Goal: Task Accomplishment & Management: Manage account settings

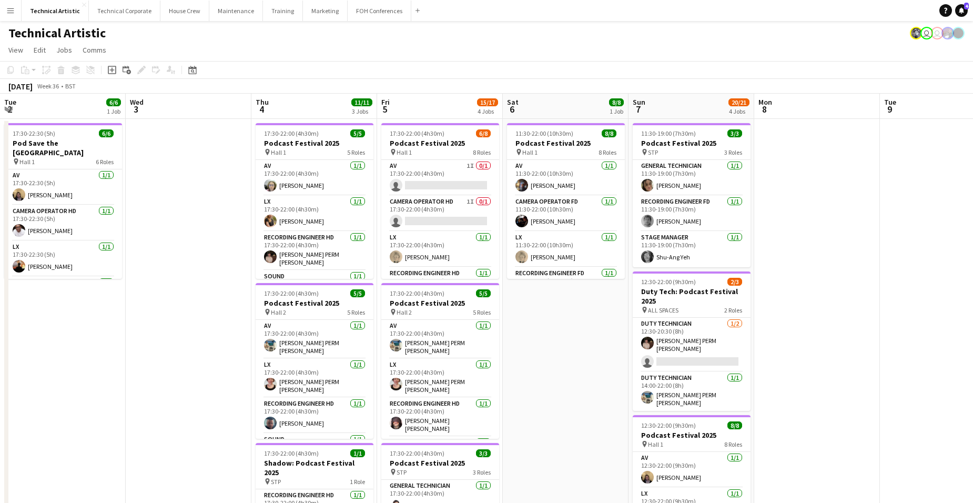
scroll to position [0, 214]
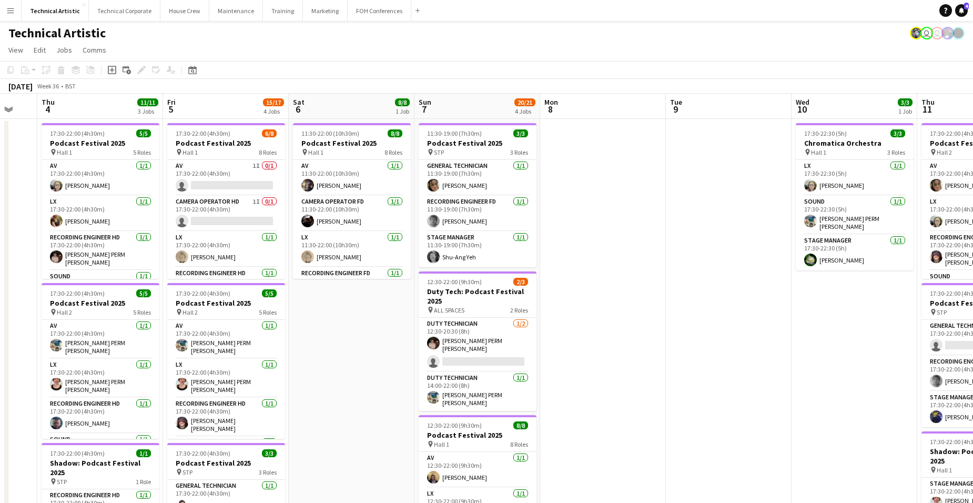
drag, startPoint x: 300, startPoint y: 341, endPoint x: 675, endPoint y: 303, distance: 376.4
click at [674, 303] on app-calendar-viewport "Tue 2 6/6 1 Job Wed 3 Thu 4 11/11 3 Jobs Fri 5 15/17 4 Jobs Sat 6 8/8 1 Job Sun…" at bounding box center [486, 425] width 973 height 663
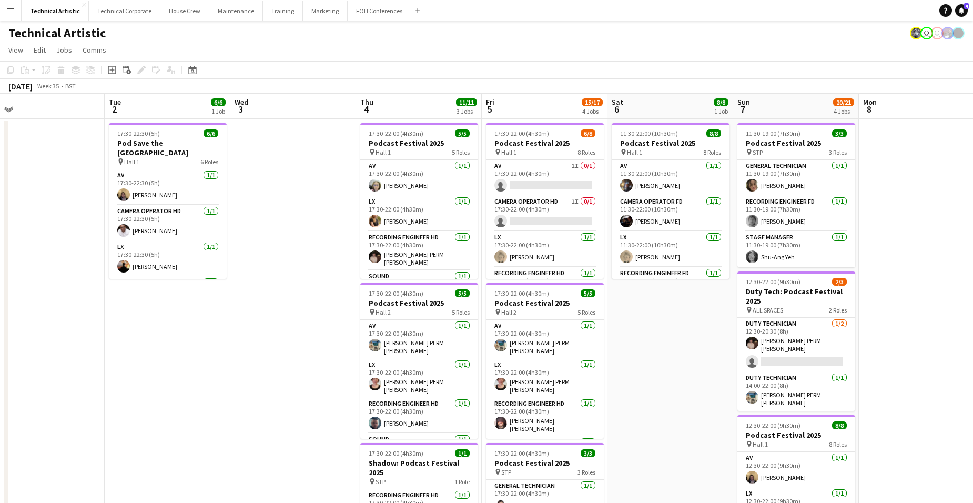
drag, startPoint x: 305, startPoint y: 340, endPoint x: 762, endPoint y: 288, distance: 460.0
click at [751, 290] on app-calendar-viewport "Sat 30 Sun 31 Mon 1 Tue 2 6/6 1 Job Wed 3 Thu 4 11/11 3 Jobs Fri 5 15/17 4 Jobs…" at bounding box center [486, 425] width 973 height 663
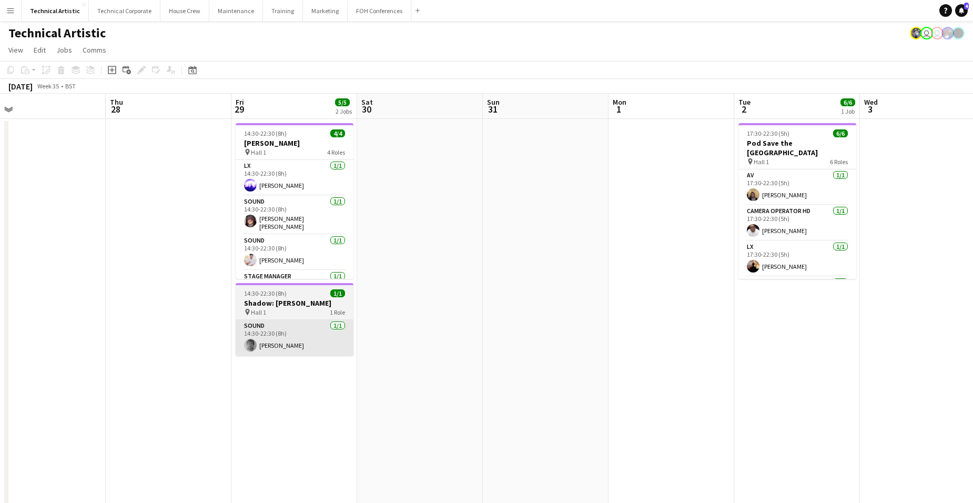
drag, startPoint x: 498, startPoint y: 319, endPoint x: 798, endPoint y: 334, distance: 300.7
click at [916, 330] on app-calendar-viewport "Mon 25 Tue 26 6/6 3 Jobs Wed 27 Thu 28 Fri 29 5/5 2 Jobs Sat 30 Sun 31 Mon 1 Tu…" at bounding box center [486, 425] width 973 height 663
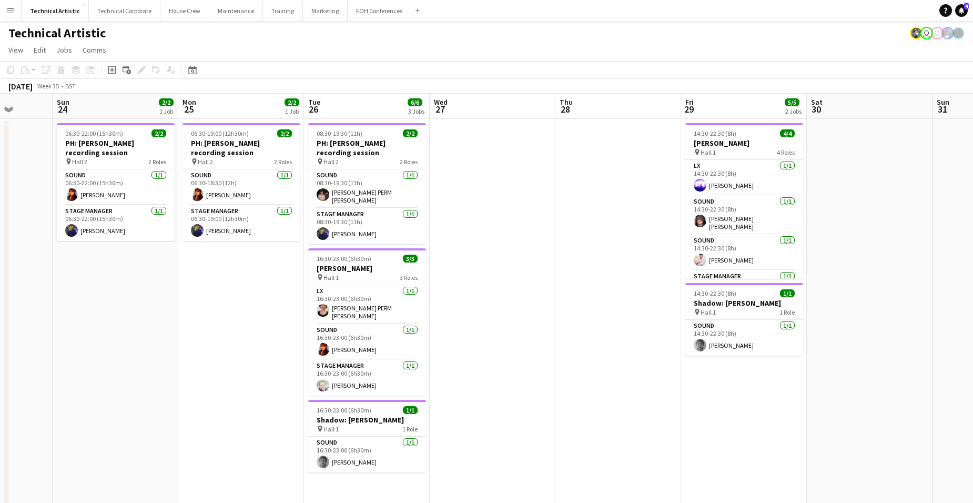
drag, startPoint x: 359, startPoint y: 354, endPoint x: 838, endPoint y: 337, distance: 479.9
click at [821, 337] on app-calendar-viewport "Thu 21 3/4 1 Job Fri 22 Sat 23 Sun 24 2/2 1 Job Mon 25 2/2 1 Job Tue 26 6/6 3 J…" at bounding box center [486, 425] width 973 height 663
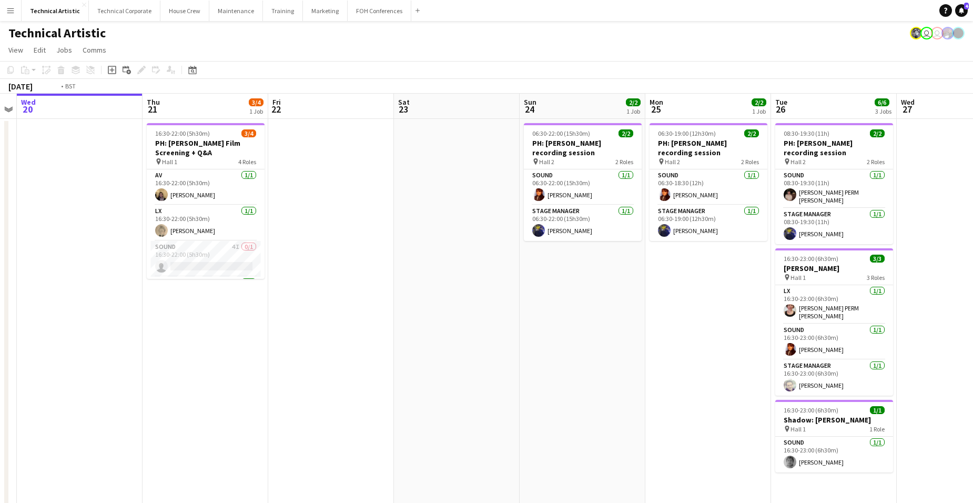
drag, startPoint x: 400, startPoint y: 349, endPoint x: 701, endPoint y: 328, distance: 301.6
click at [713, 321] on app-calendar-viewport "Mon 18 Tue 19 Wed 20 Thu 21 3/4 1 Job Fri 22 Sat 23 Sun 24 2/2 1 Job Mon 25 2/2…" at bounding box center [486, 425] width 973 height 663
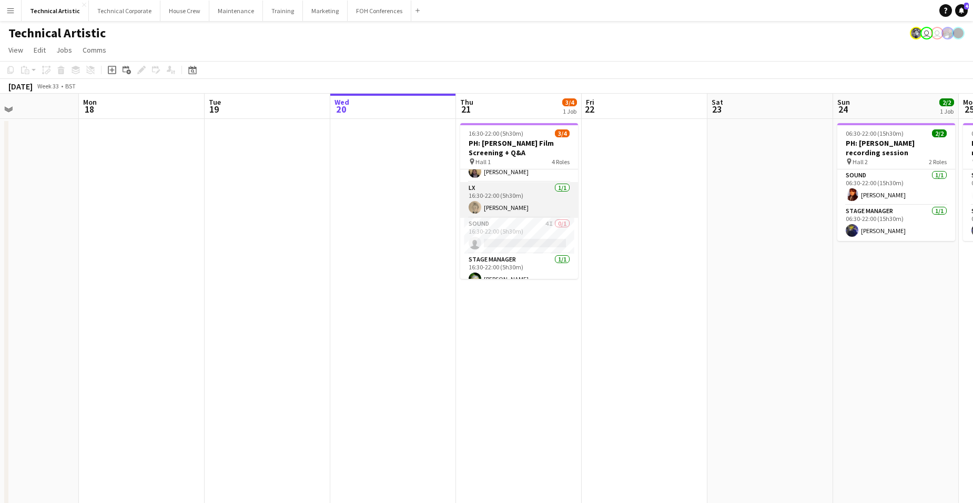
scroll to position [34, 0]
click at [522, 230] on app-card-role "Sound 4I 0/1 16:30-22:00 (5h30m) single-neutral-actions" at bounding box center [519, 225] width 118 height 36
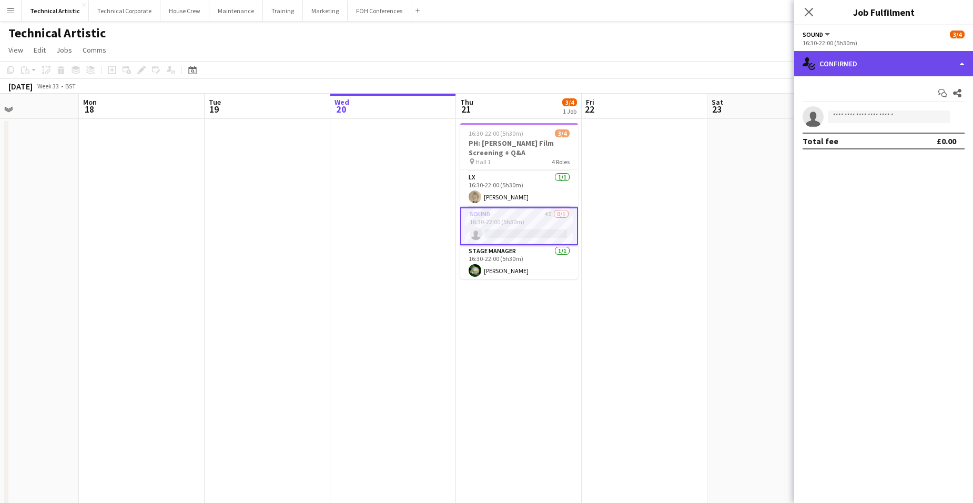
click at [909, 63] on div "single-neutral-actions-check-2 Confirmed" at bounding box center [883, 63] width 179 height 25
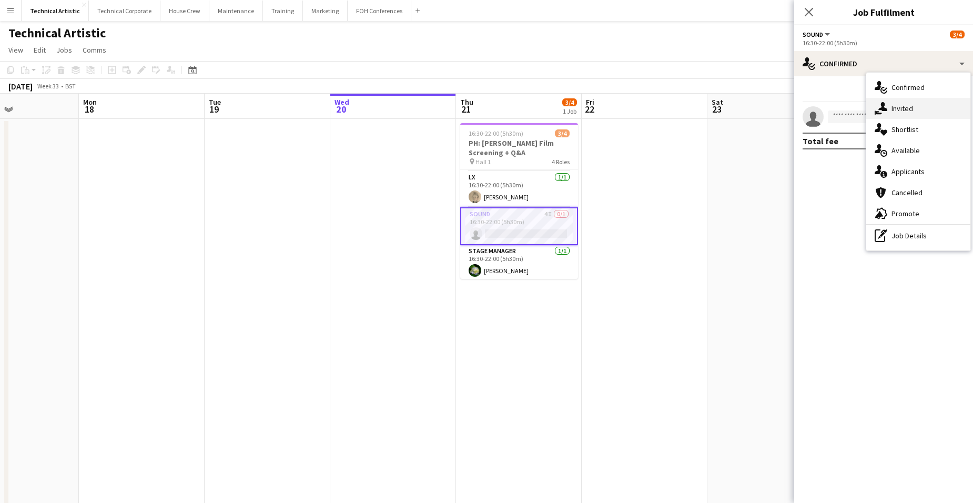
click at [914, 110] on div "single-neutral-actions-share-1 Invited" at bounding box center [918, 108] width 104 height 21
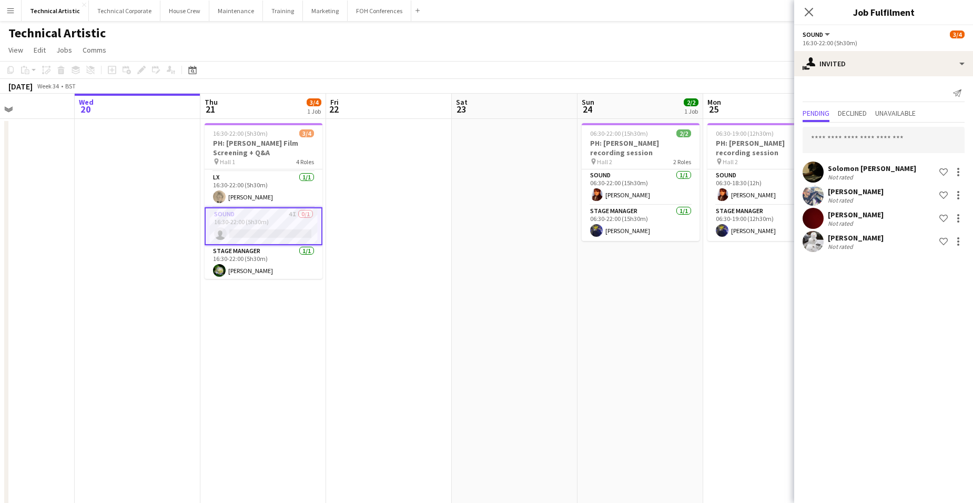
scroll to position [0, 302]
drag, startPoint x: 668, startPoint y: 276, endPoint x: 413, endPoint y: 299, distance: 256.1
click at [413, 299] on app-calendar-viewport "Sun 17 Mon 18 Tue 19 Wed 20 Thu 21 3/4 1 Job Fri 22 Sat 23 Sun 24 2/2 1 Job Mon…" at bounding box center [486, 425] width 973 height 663
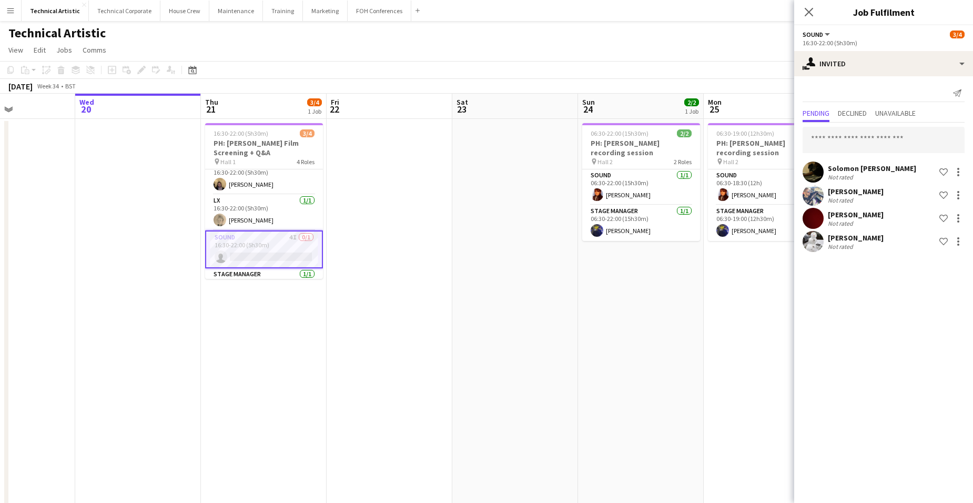
scroll to position [0, 0]
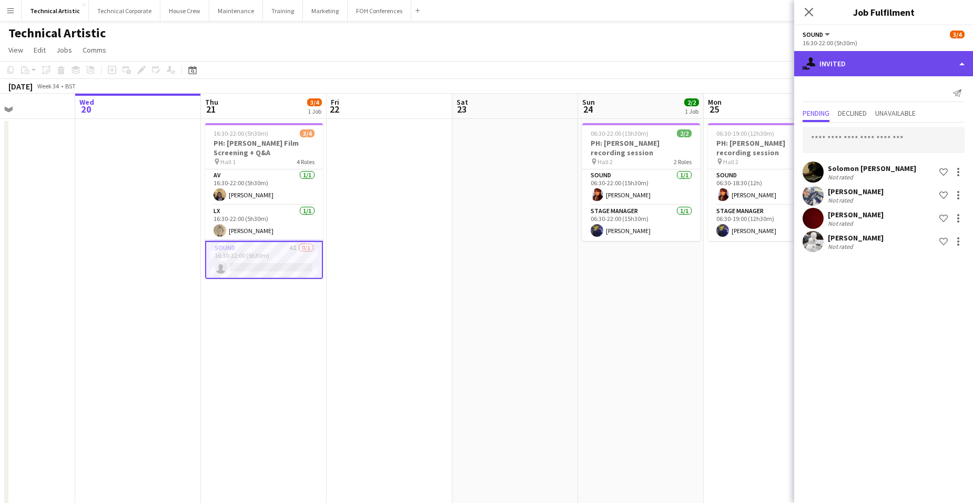
click at [870, 65] on div "single-neutral-actions-share-1 Invited" at bounding box center [883, 63] width 179 height 25
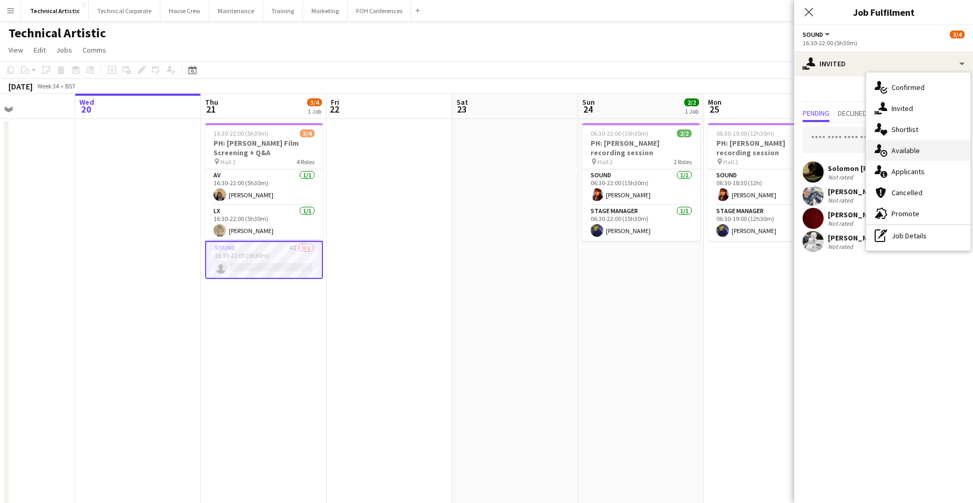
click at [910, 154] on div "single-neutral-actions-upload Available" at bounding box center [918, 150] width 104 height 21
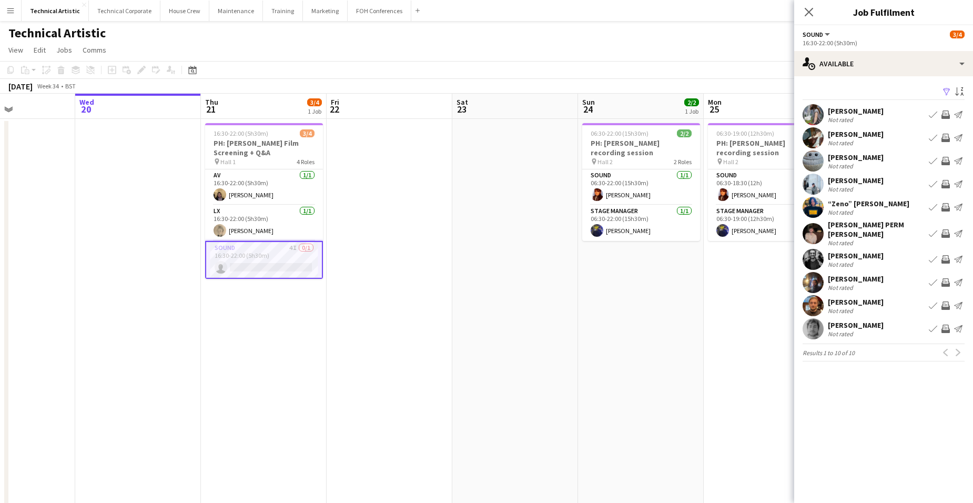
click at [357, 256] on app-date-cell at bounding box center [390, 437] width 126 height 637
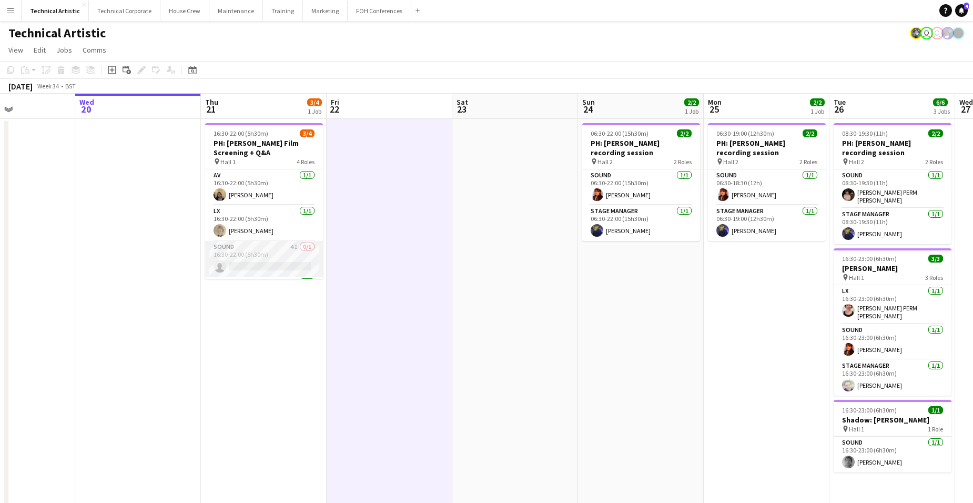
click at [265, 255] on app-card-role "Sound 4I 0/1 16:30-22:00 (5h30m) single-neutral-actions" at bounding box center [264, 259] width 118 height 36
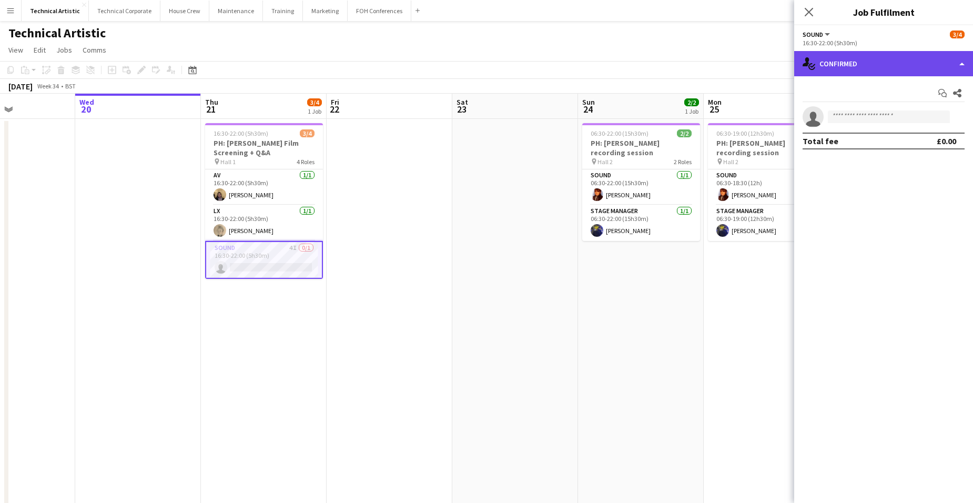
click at [893, 59] on div "single-neutral-actions-check-2 Confirmed" at bounding box center [883, 63] width 179 height 25
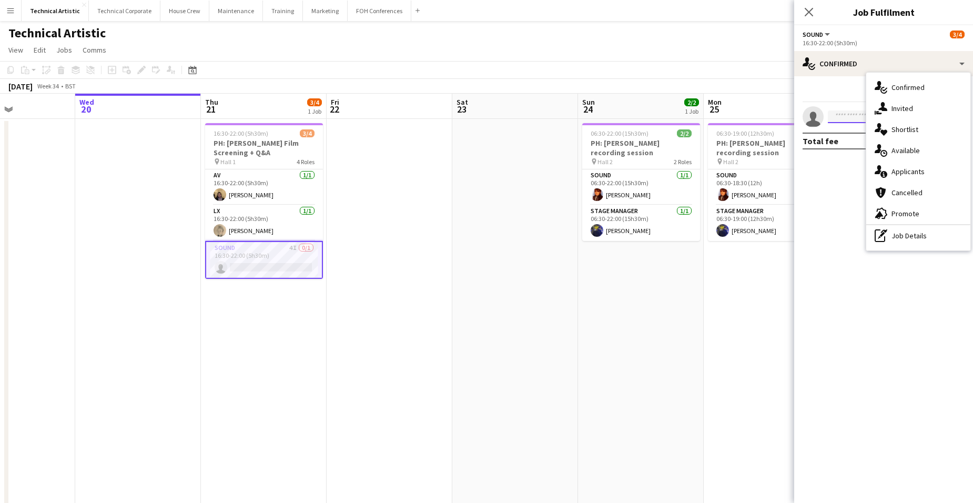
click at [841, 116] on input at bounding box center [889, 116] width 122 height 13
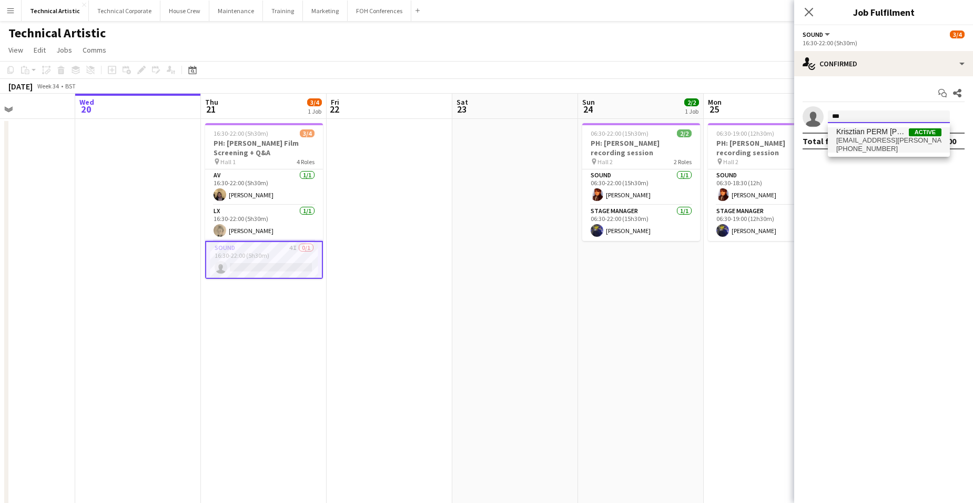
type input "***"
click at [866, 134] on span "Krisztian PERM [PERSON_NAME]" at bounding box center [872, 131] width 73 height 9
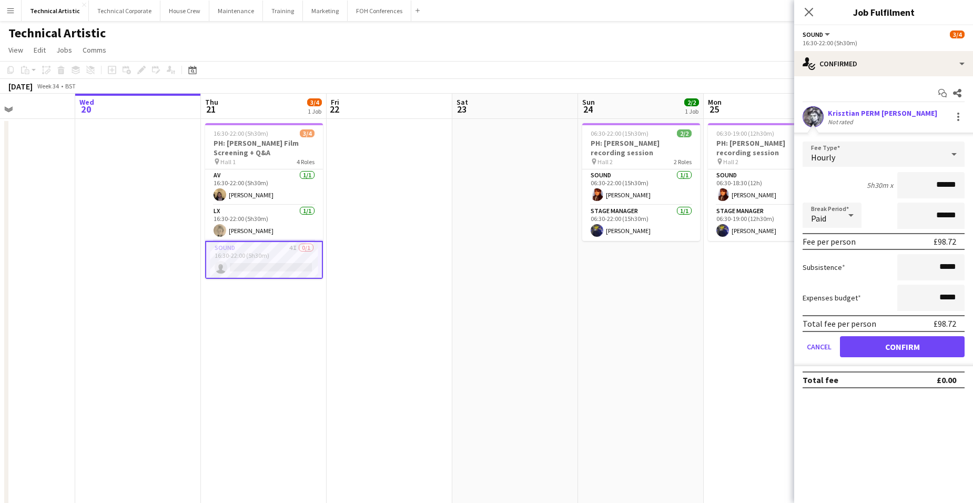
click at [880, 156] on div "Hourly" at bounding box center [873, 153] width 141 height 25
click at [891, 239] on span "No fee" at bounding box center [883, 237] width 145 height 10
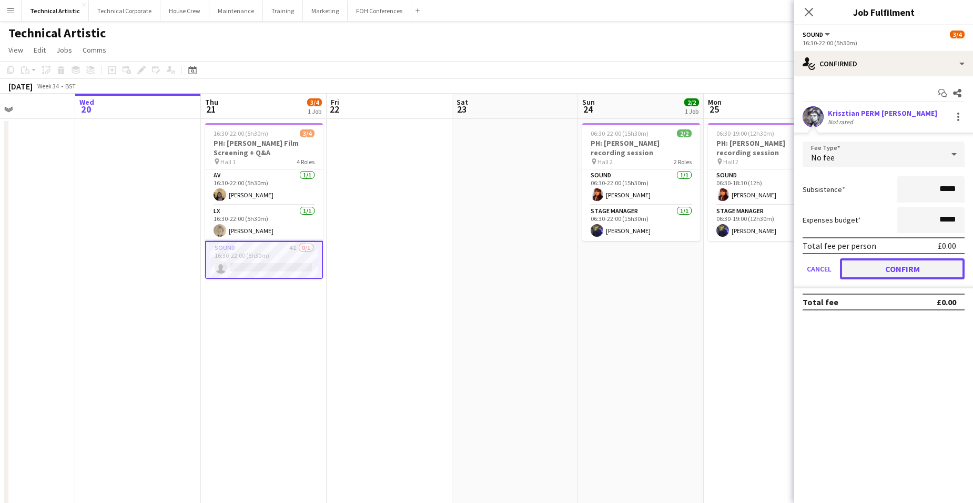
click at [925, 266] on button "Confirm" at bounding box center [902, 268] width 125 height 21
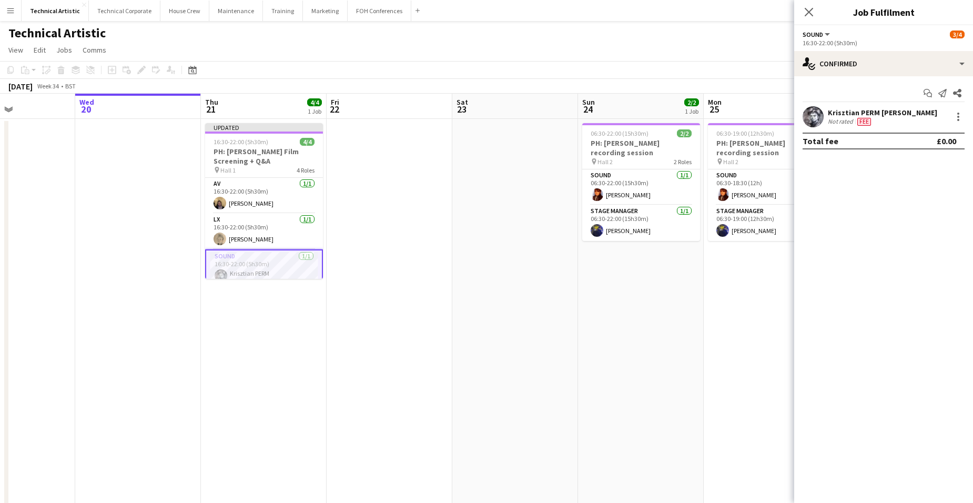
drag, startPoint x: 243, startPoint y: 316, endPoint x: 270, endPoint y: 316, distance: 27.4
click at [243, 316] on app-date-cell "Updated 16:30-22:00 (5h30m) 4/4 PH: [PERSON_NAME] Film Screening + Q&A pin Hall…" at bounding box center [264, 437] width 126 height 637
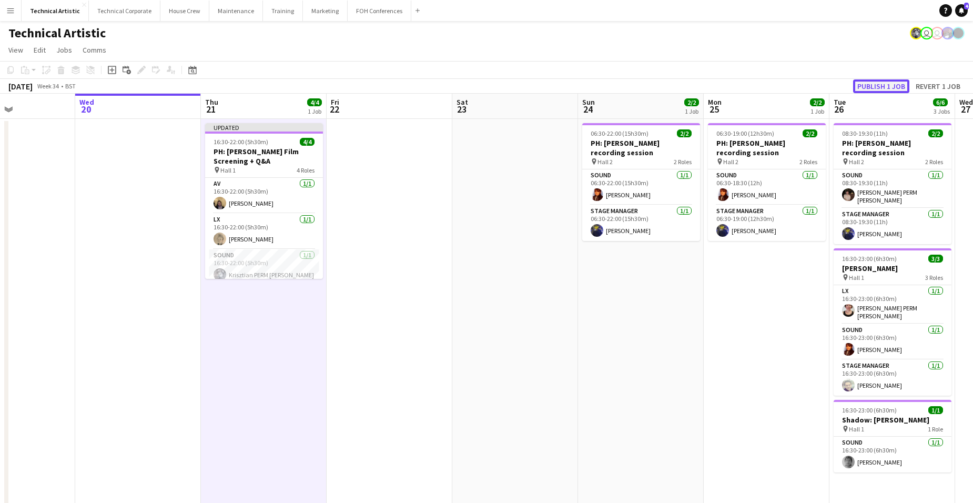
click at [875, 83] on button "Publish 1 job" at bounding box center [881, 86] width 56 height 14
